Goal: Task Accomplishment & Management: Manage account settings

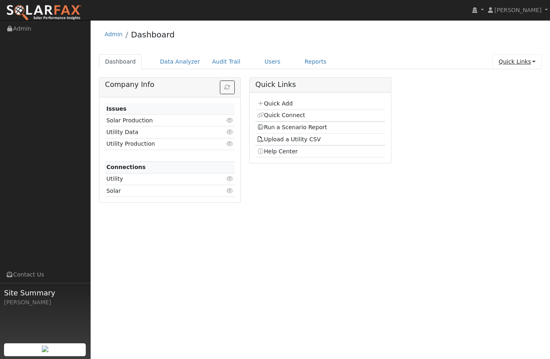
click at [531, 58] on link "Quick Links" at bounding box center [517, 61] width 49 height 15
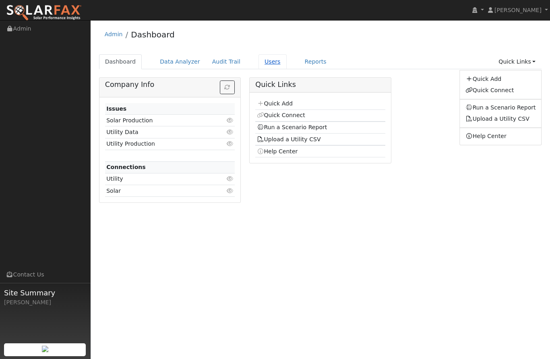
click at [268, 61] on link "Users" at bounding box center [273, 61] width 28 height 15
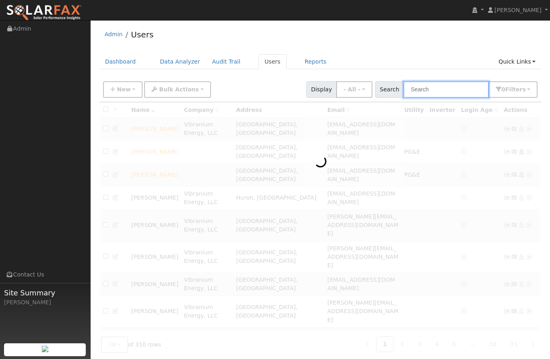
click at [462, 90] on input "text" at bounding box center [446, 89] width 85 height 17
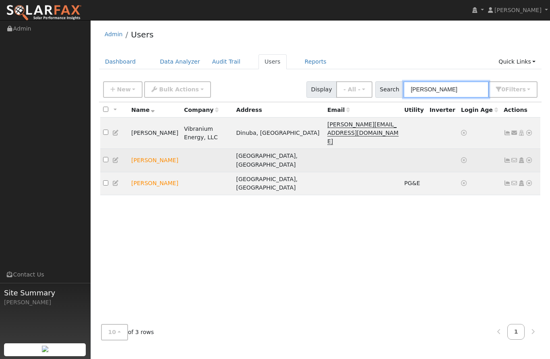
type input "[PERSON_NAME]"
click at [528, 158] on icon at bounding box center [529, 161] width 7 height 6
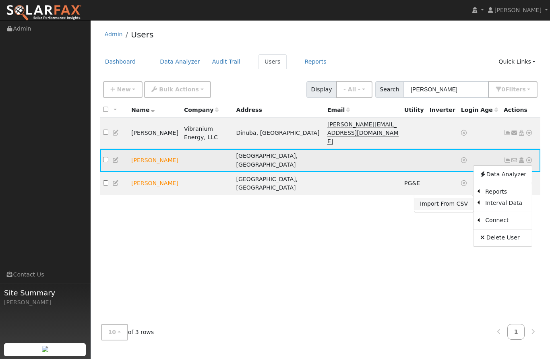
click at [458, 198] on link "Import From CSV" at bounding box center [444, 203] width 59 height 11
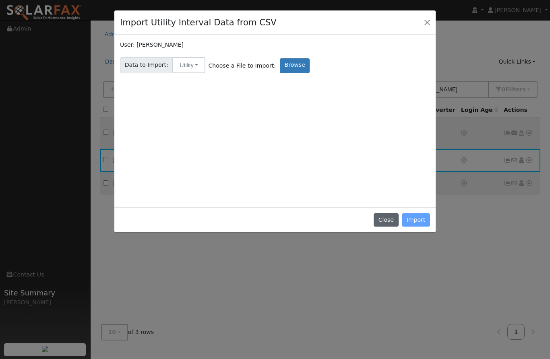
click at [389, 222] on button "Close" at bounding box center [386, 220] width 25 height 14
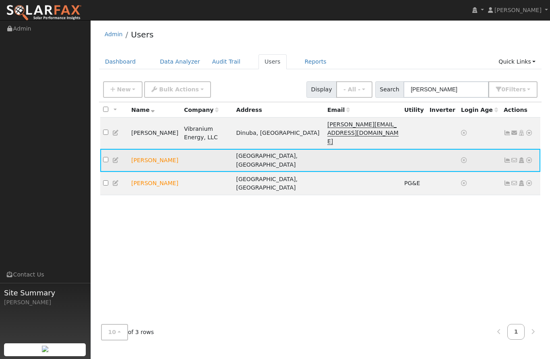
click at [529, 158] on icon at bounding box center [529, 161] width 7 height 6
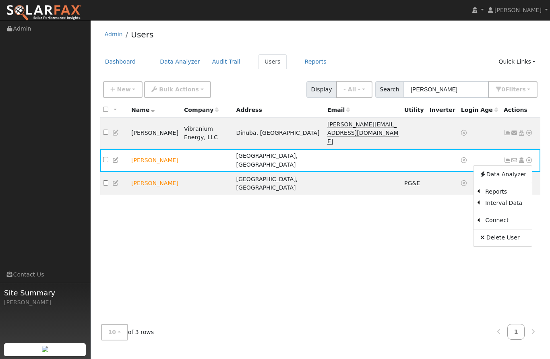
click at [512, 261] on div "All None All on page None on page Name Company Address Email Utility Inverter L…" at bounding box center [320, 210] width 443 height 216
click at [531, 180] on icon at bounding box center [529, 183] width 7 height 6
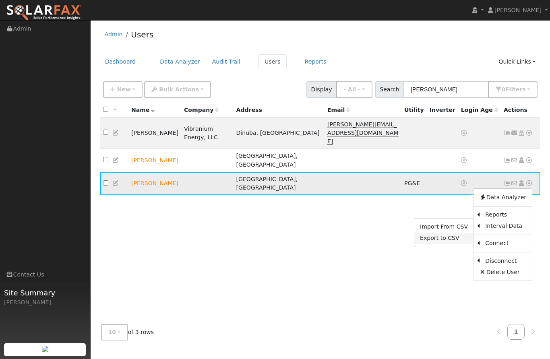
click at [455, 233] on link "Export to CSV" at bounding box center [444, 238] width 59 height 11
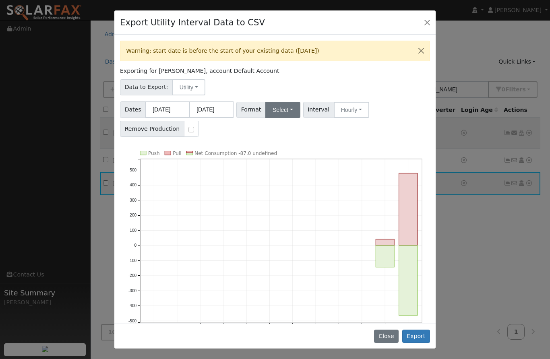
click at [288, 107] on button "Select" at bounding box center [282, 110] width 35 height 16
click at [285, 138] on link "PG&E" at bounding box center [293, 138] width 58 height 11
click at [422, 335] on button "Export" at bounding box center [416, 337] width 28 height 14
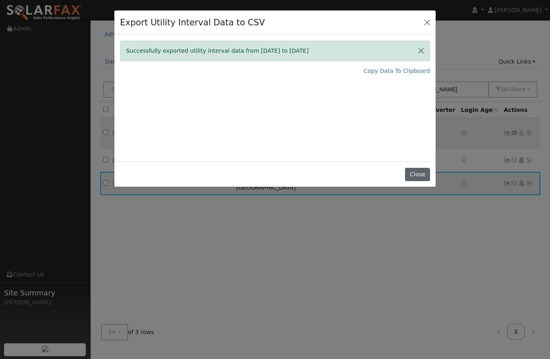
click at [417, 179] on button "Close" at bounding box center [417, 175] width 25 height 14
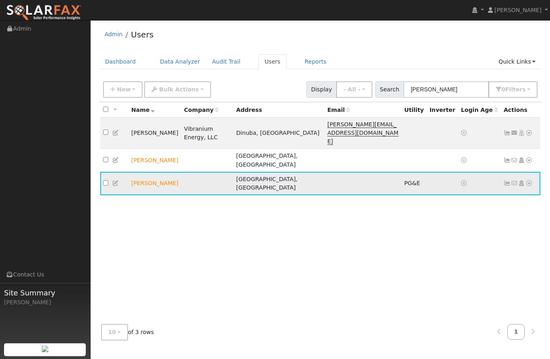
click at [534, 172] on td "No email address Send Email... Copy a Link Reset Password Open Access Data Anal…" at bounding box center [521, 183] width 40 height 23
click at [531, 180] on icon at bounding box center [529, 183] width 7 height 6
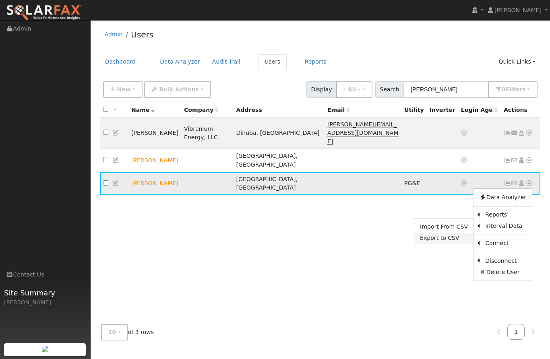
click at [448, 233] on link "Export to CSV" at bounding box center [444, 238] width 59 height 11
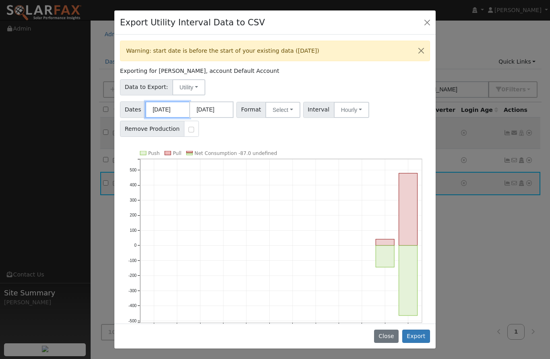
click at [185, 111] on body "[PERSON_NAME] [PERSON_NAME] Profile My Company Help Center Terms Of Service See…" at bounding box center [275, 189] width 550 height 339
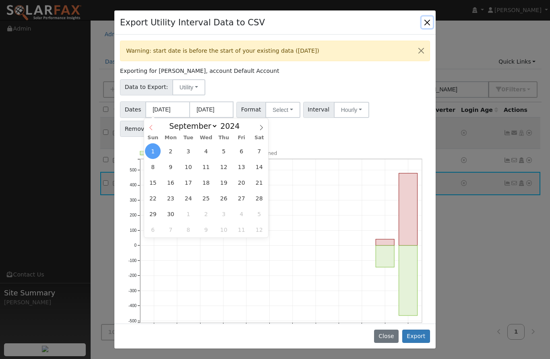
click at [151, 129] on icon at bounding box center [151, 128] width 6 height 6
click at [151, 124] on span at bounding box center [151, 125] width 14 height 14
click at [150, 131] on span at bounding box center [151, 125] width 14 height 14
click at [150, 126] on icon at bounding box center [151, 128] width 6 height 6
click at [149, 124] on span at bounding box center [151, 125] width 14 height 14
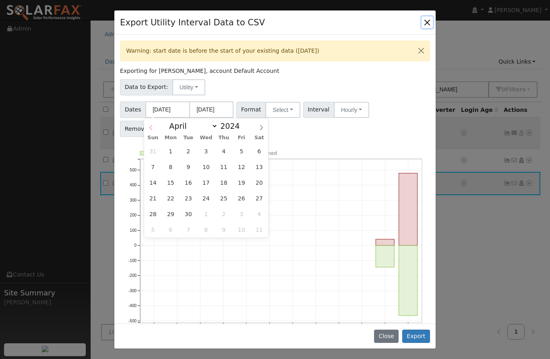
click at [149, 129] on icon at bounding box center [151, 128] width 6 height 6
click at [153, 126] on icon at bounding box center [151, 128] width 6 height 6
click at [153, 129] on icon at bounding box center [151, 128] width 6 height 6
select select "0"
click at [174, 151] on span "1" at bounding box center [171, 151] width 16 height 16
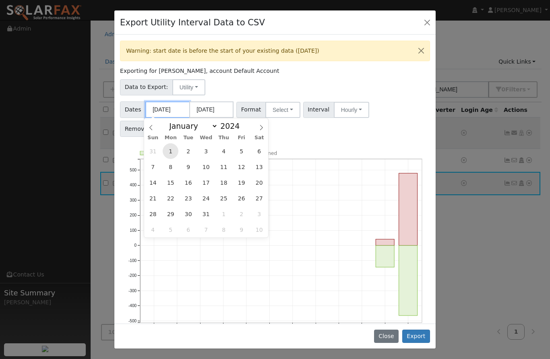
type input "[DATE]"
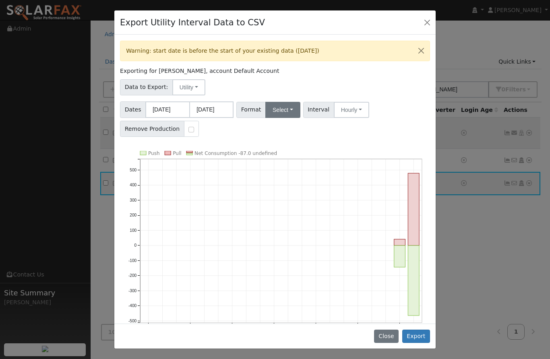
click at [281, 108] on button "Select" at bounding box center [282, 110] width 35 height 16
click at [292, 138] on link "PG&E" at bounding box center [293, 138] width 58 height 11
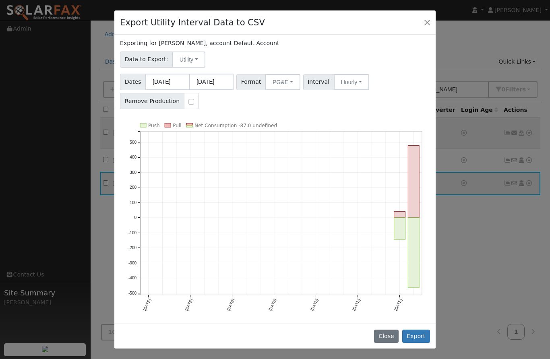
scroll to position [27, 0]
click at [396, 120] on div "Warning: start date is before the start of your existing data ([DATE]) Exportin…" at bounding box center [274, 179] width 321 height 289
click at [421, 338] on button "Export" at bounding box center [416, 337] width 28 height 14
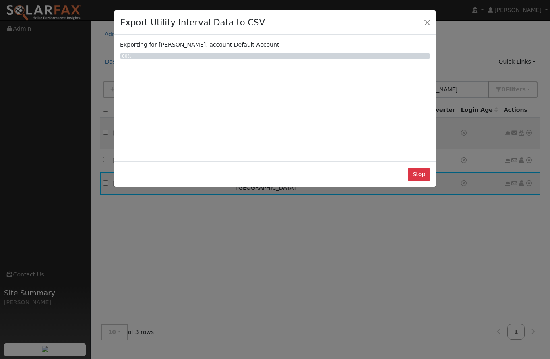
select select "7"
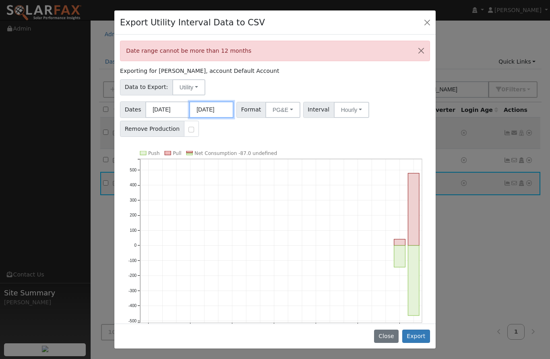
click at [216, 109] on input "[DATE]" at bounding box center [211, 110] width 44 height 17
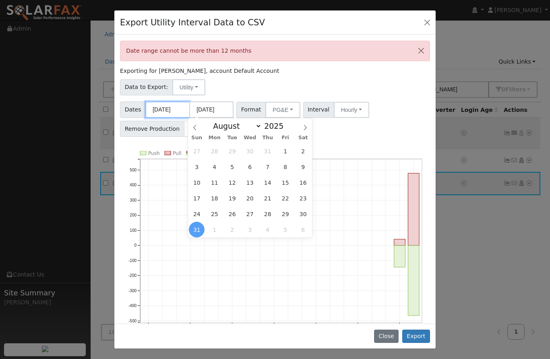
click at [174, 109] on input "[DATE]" at bounding box center [167, 110] width 44 height 17
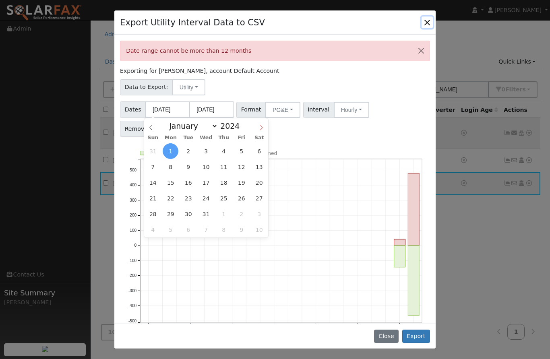
click at [259, 128] on icon at bounding box center [262, 128] width 6 height 6
click at [262, 125] on icon at bounding box center [262, 128] width 6 height 6
click at [264, 129] on span at bounding box center [262, 125] width 14 height 14
click at [259, 126] on icon at bounding box center [262, 128] width 6 height 6
select select "4"
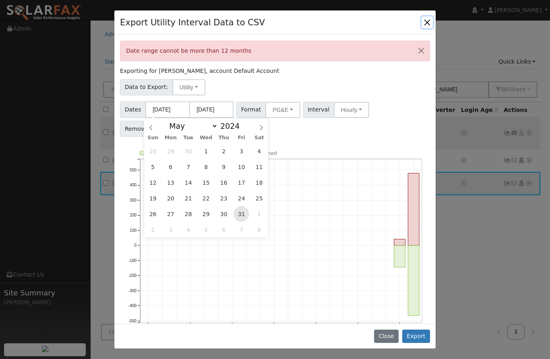
click at [242, 211] on span "31" at bounding box center [242, 214] width 16 height 16
type input "[DATE]"
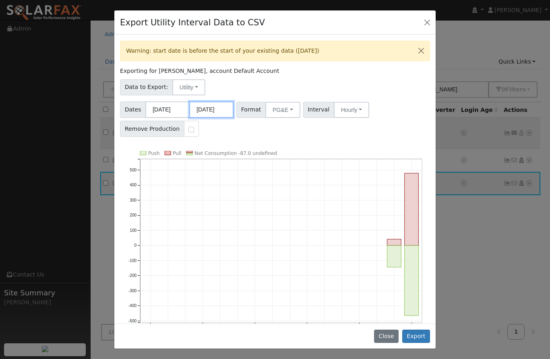
click at [213, 114] on body "[PERSON_NAME] [PERSON_NAME] Profile My Company Help Center Terms Of Service See…" at bounding box center [275, 189] width 550 height 339
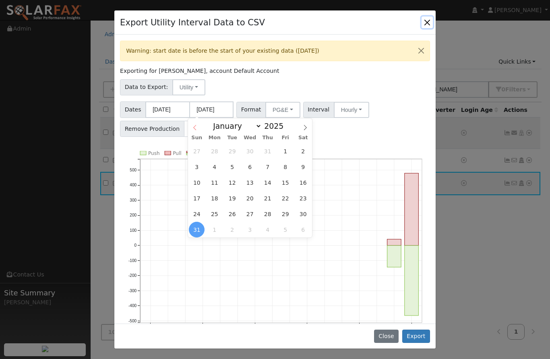
click at [201, 128] on span at bounding box center [195, 125] width 14 height 14
click at [196, 131] on span at bounding box center [195, 125] width 14 height 14
click at [194, 130] on icon at bounding box center [195, 128] width 6 height 6
select select "4"
click at [301, 209] on span "31" at bounding box center [303, 214] width 16 height 16
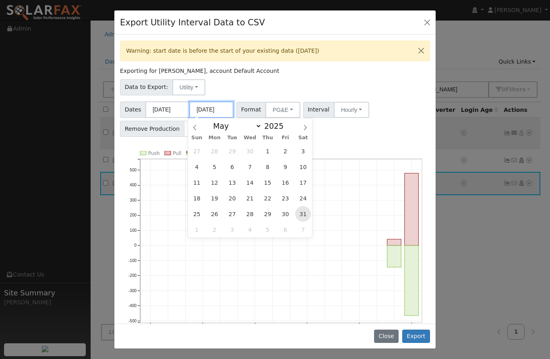
type input "[DATE]"
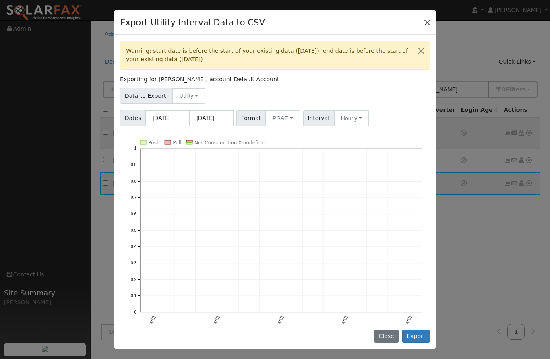
click at [433, 17] on button "Close" at bounding box center [427, 22] width 11 height 11
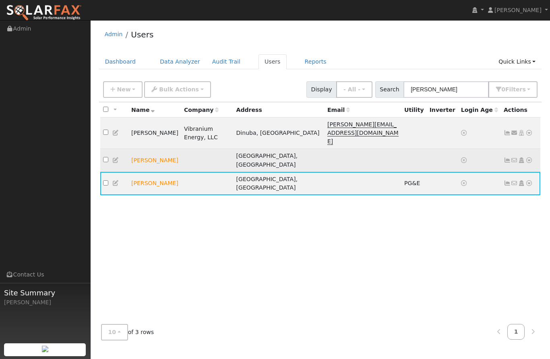
click at [532, 158] on icon at bounding box center [529, 161] width 7 height 6
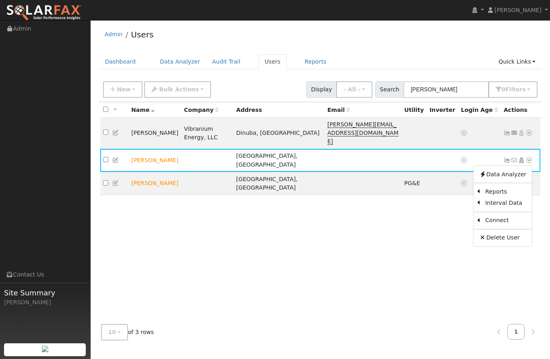
click at [439, 195] on div "All None All on page None on page Name Company Address Email Utility Inverter L…" at bounding box center [320, 210] width 443 height 216
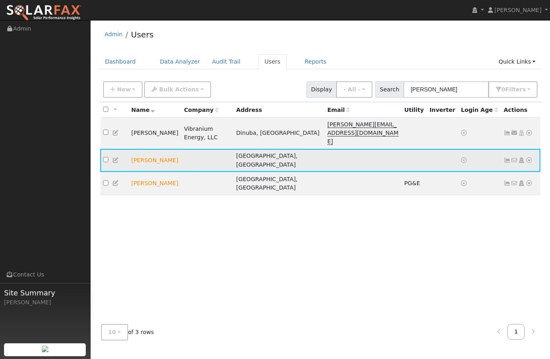
click at [485, 149] on td at bounding box center [479, 160] width 43 height 23
click at [533, 149] on td "No email address Send Email... Copy a Link Reset Password Open Access Data Anal…" at bounding box center [521, 160] width 40 height 23
click at [532, 158] on icon at bounding box center [529, 161] width 7 height 6
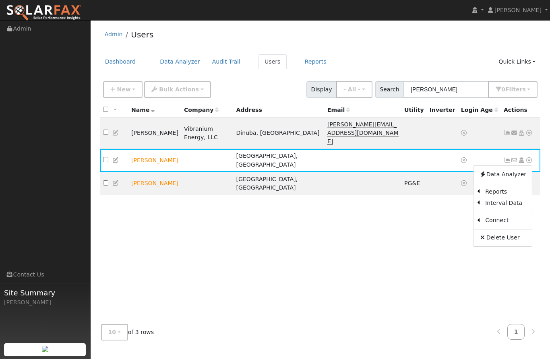
click at [468, 251] on div "All None All on page None on page Name Company Address Email Utility Inverter L…" at bounding box center [320, 210] width 443 height 216
click at [531, 180] on icon at bounding box center [529, 183] width 7 height 6
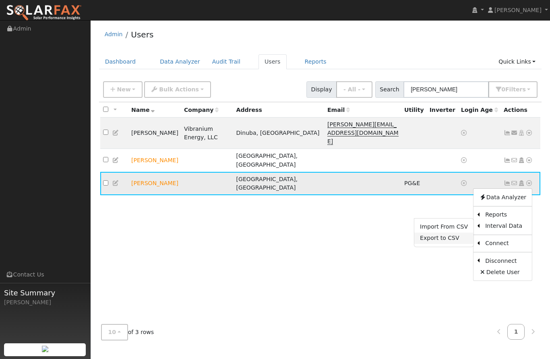
click at [453, 233] on link "Export to CSV" at bounding box center [444, 238] width 59 height 11
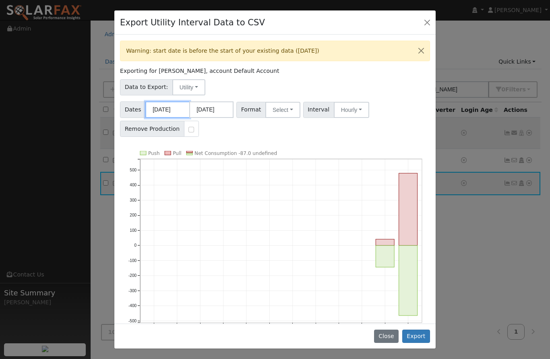
click at [180, 112] on body "[PERSON_NAME] [PERSON_NAME] Profile My Company Help Center Terms Of Service See…" at bounding box center [275, 189] width 550 height 339
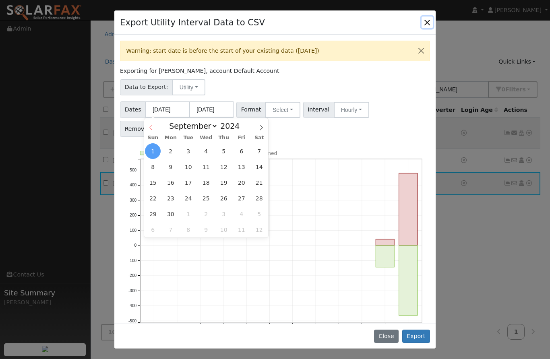
click at [151, 131] on span at bounding box center [151, 125] width 14 height 14
click at [151, 129] on icon at bounding box center [150, 127] width 3 height 5
click at [148, 129] on icon at bounding box center [151, 128] width 6 height 6
click at [153, 125] on icon at bounding box center [151, 128] width 6 height 6
select select "4"
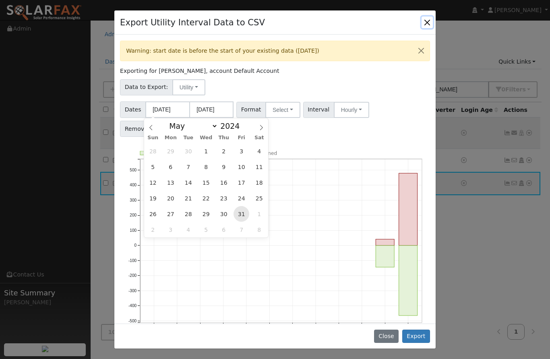
click at [247, 211] on span "31" at bounding box center [242, 214] width 16 height 16
type input "[DATE]"
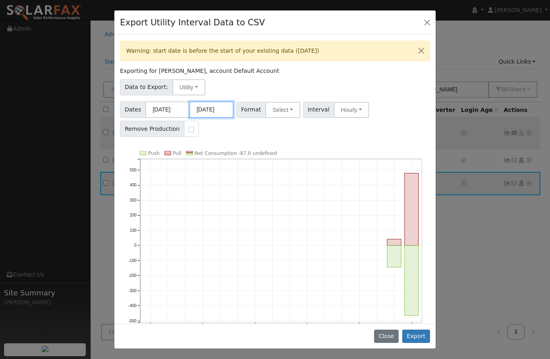
click at [222, 112] on body "[PERSON_NAME] [PERSON_NAME] Profile My Company Help Center Terms Of Service See…" at bounding box center [275, 189] width 550 height 339
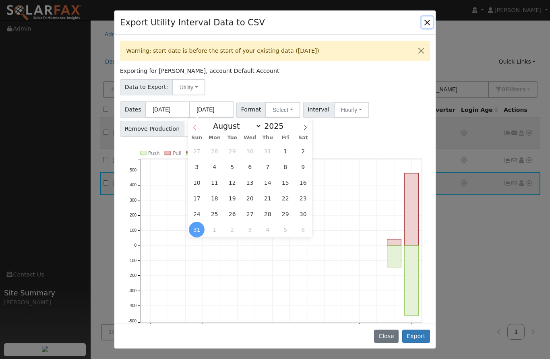
click at [192, 129] on icon at bounding box center [195, 128] width 6 height 6
click at [193, 125] on icon at bounding box center [195, 128] width 6 height 6
click at [195, 129] on icon at bounding box center [194, 127] width 3 height 5
click at [195, 130] on icon at bounding box center [194, 127] width 3 height 5
click at [310, 129] on span at bounding box center [305, 125] width 14 height 14
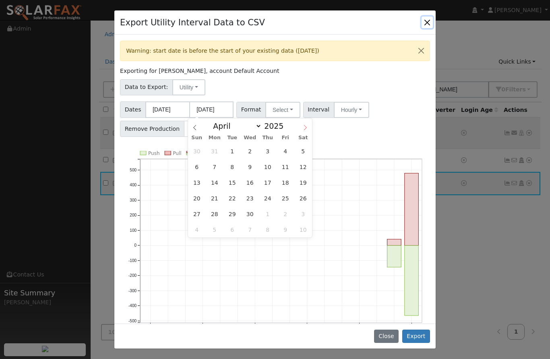
select select "4"
click at [307, 211] on span "31" at bounding box center [303, 214] width 16 height 16
type input "[DATE]"
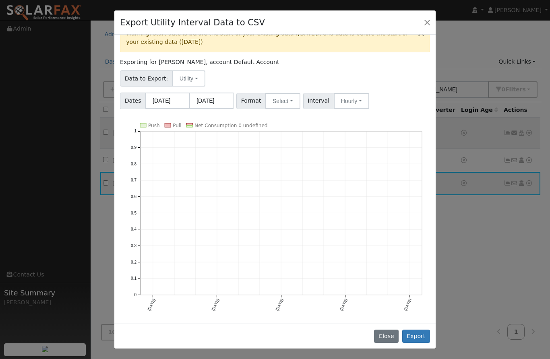
click at [434, 245] on div "Push Pull Net Consumption 0 undefined [DATE] Aug '[DATE] Feb '[DATE] 0 0.1 0.2 …" at bounding box center [275, 220] width 319 height 195
click at [423, 335] on button "Export" at bounding box center [416, 337] width 28 height 14
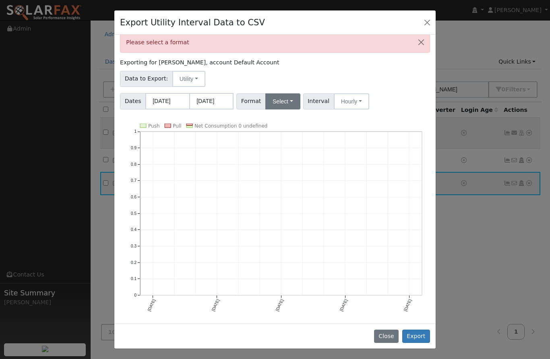
click at [285, 103] on button "Select" at bounding box center [282, 101] width 35 height 16
click at [285, 129] on link "PG&E" at bounding box center [293, 130] width 58 height 11
click at [421, 338] on button "Export" at bounding box center [416, 337] width 28 height 14
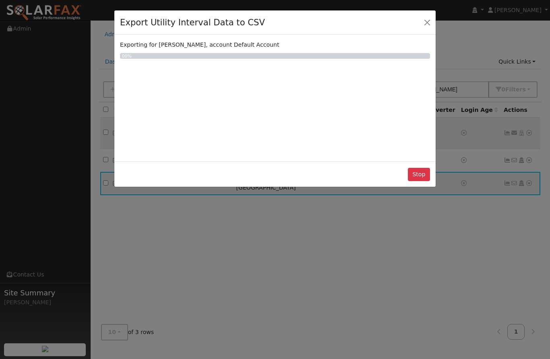
scroll to position [0, 0]
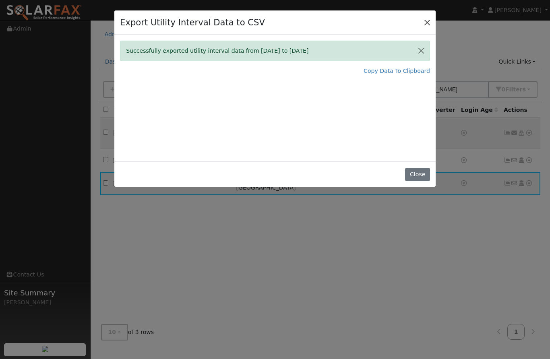
click at [427, 25] on button "Close" at bounding box center [427, 22] width 11 height 11
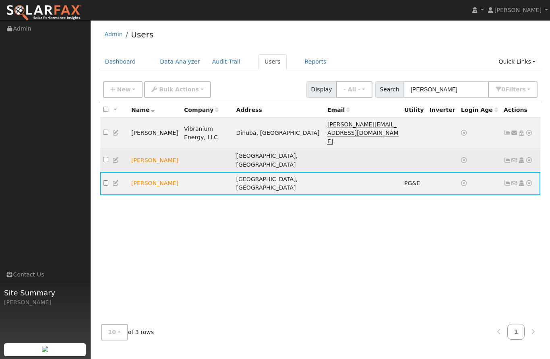
click at [531, 158] on icon at bounding box center [529, 161] width 7 height 6
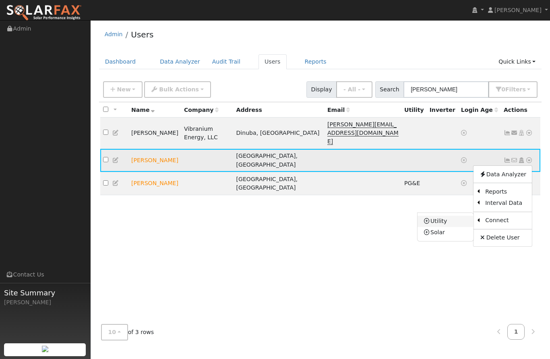
click at [448, 216] on link "Utility" at bounding box center [446, 221] width 56 height 11
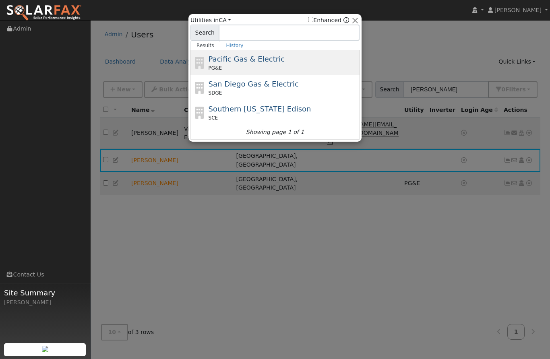
click at [287, 62] on div "Pacific Gas & Electric PG&E" at bounding box center [283, 63] width 149 height 18
